Goal: Entertainment & Leisure: Consume media (video, audio)

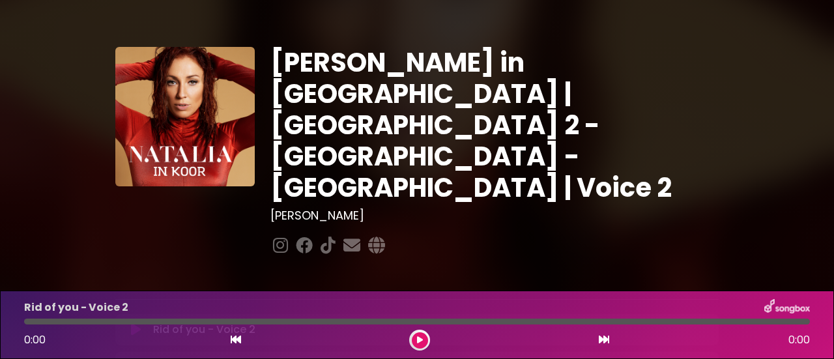
click at [137, 323] on icon at bounding box center [136, 329] width 10 height 13
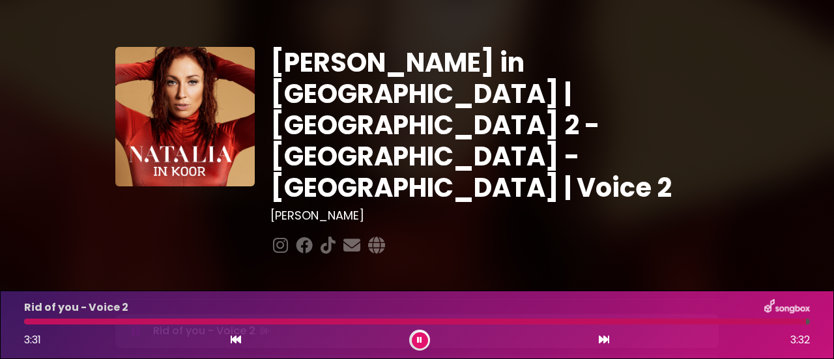
click at [418, 342] on icon at bounding box center [419, 340] width 5 height 8
click at [419, 339] on icon at bounding box center [420, 340] width 6 height 8
click at [419, 339] on icon at bounding box center [419, 340] width 5 height 8
click at [421, 339] on icon at bounding box center [420, 340] width 6 height 8
click at [423, 338] on button at bounding box center [420, 340] width 16 height 16
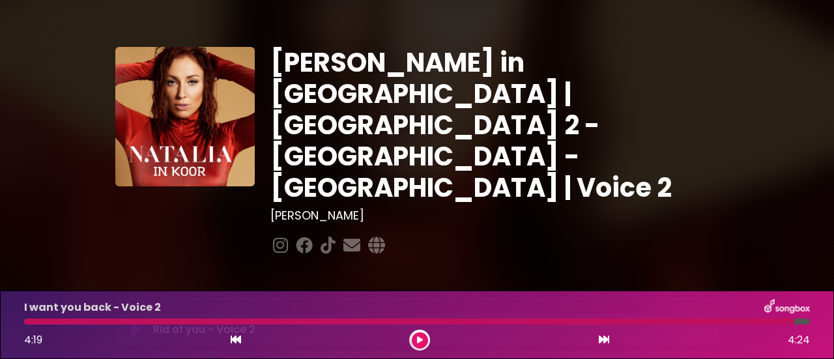
click at [418, 343] on icon at bounding box center [420, 340] width 6 height 8
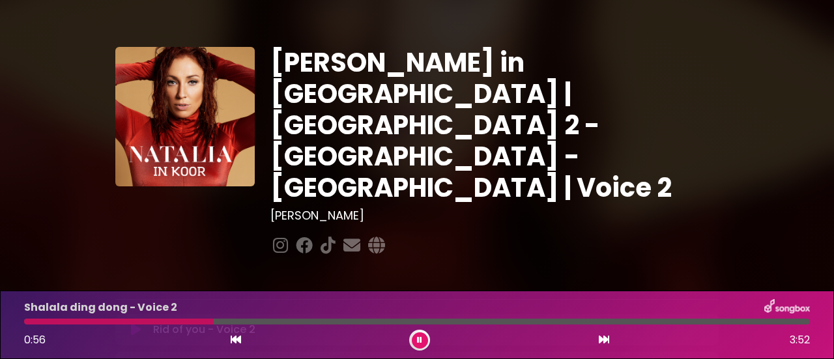
scroll to position [130, 0]
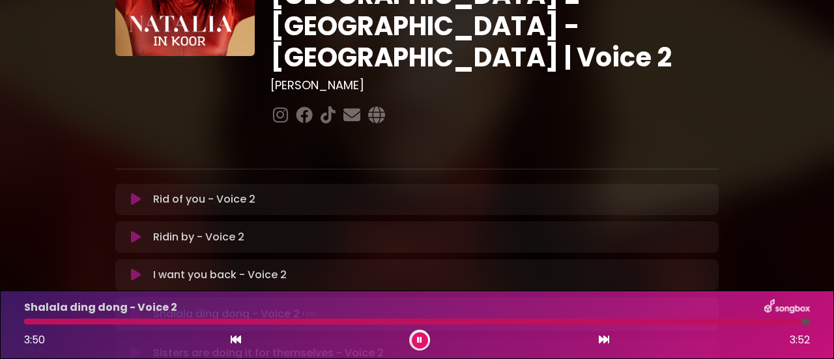
click at [421, 344] on button at bounding box center [420, 340] width 16 height 16
click at [418, 341] on icon at bounding box center [420, 340] width 6 height 8
click at [418, 341] on icon at bounding box center [419, 340] width 5 height 8
click at [417, 342] on icon at bounding box center [420, 340] width 6 height 8
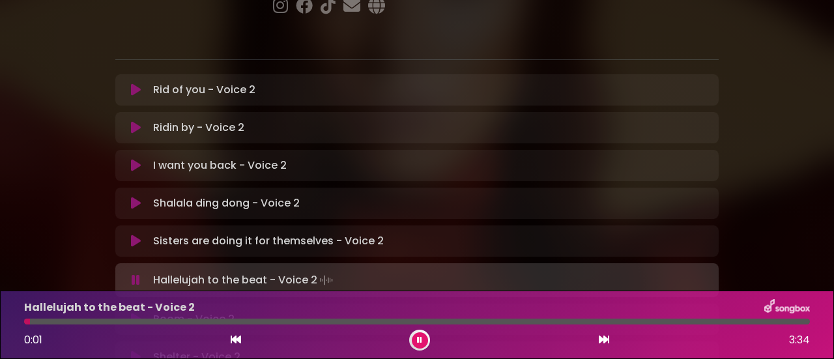
scroll to position [260, 0]
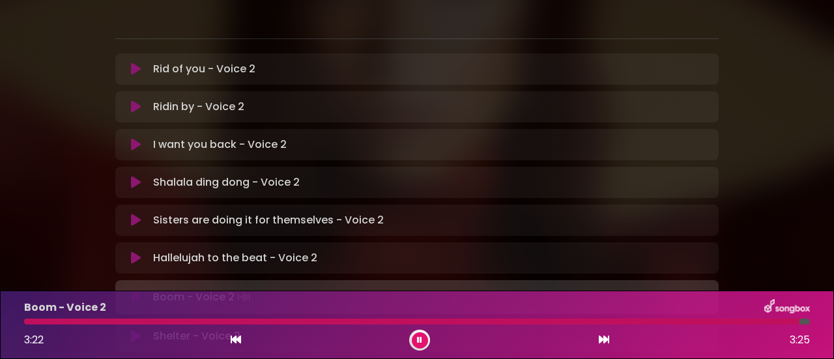
click at [417, 337] on icon at bounding box center [419, 340] width 5 height 8
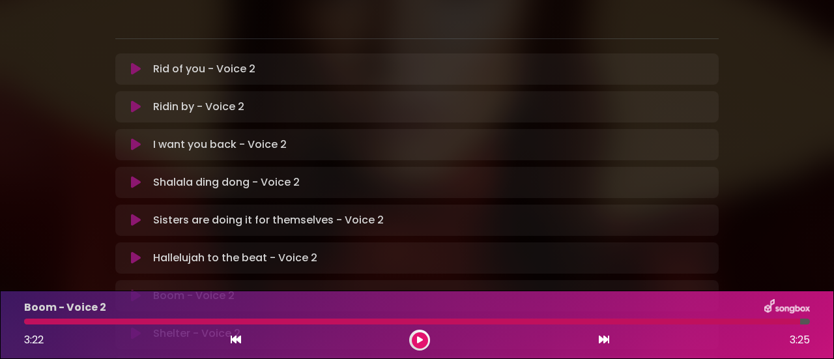
click at [421, 340] on icon at bounding box center [420, 340] width 6 height 8
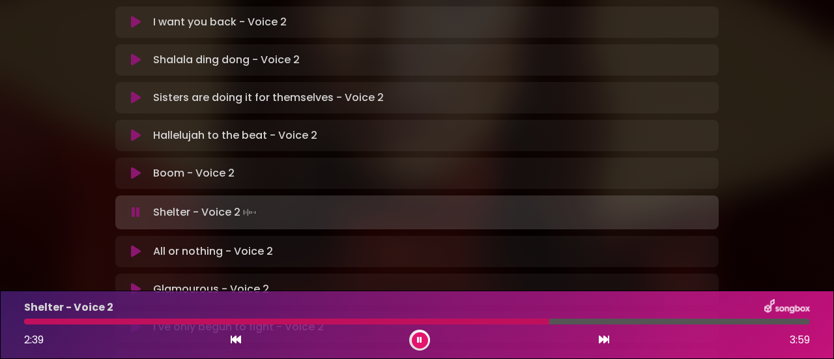
scroll to position [456, 0]
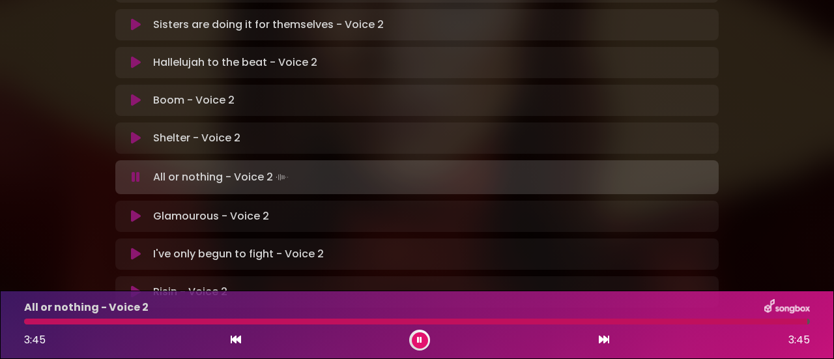
click at [419, 338] on icon at bounding box center [419, 340] width 5 height 8
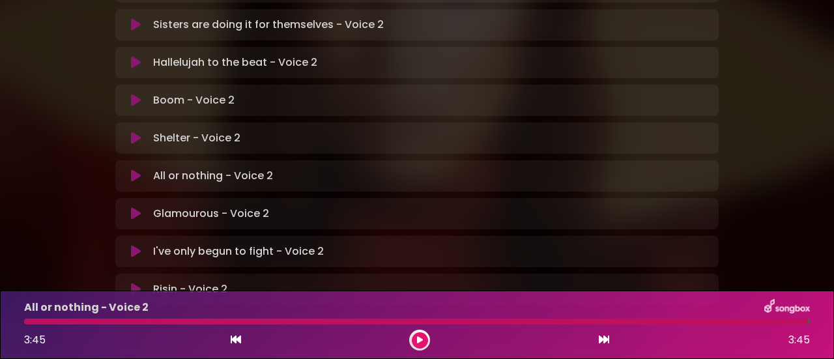
click at [420, 341] on icon at bounding box center [420, 340] width 6 height 8
